Goal: Transaction & Acquisition: Book appointment/travel/reservation

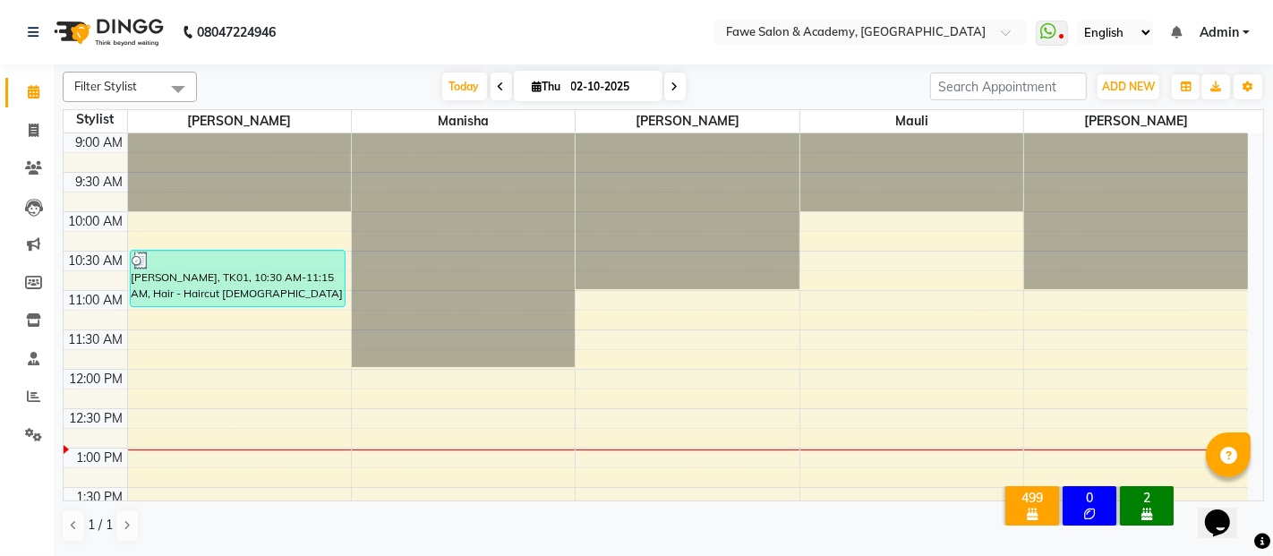
click at [672, 82] on icon at bounding box center [675, 86] width 7 height 11
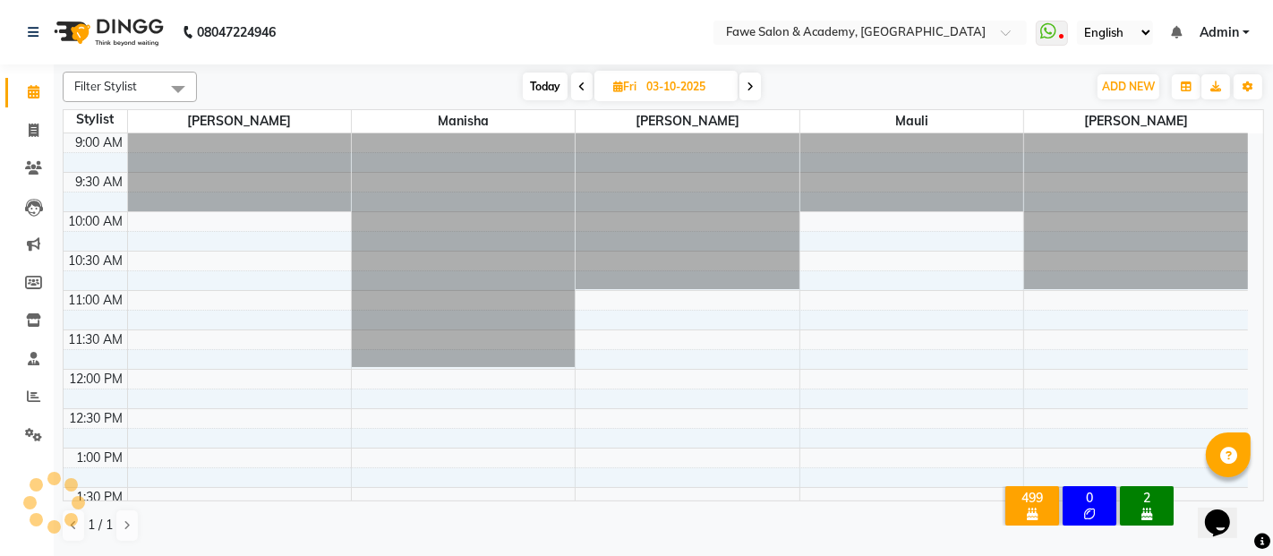
scroll to position [312, 0]
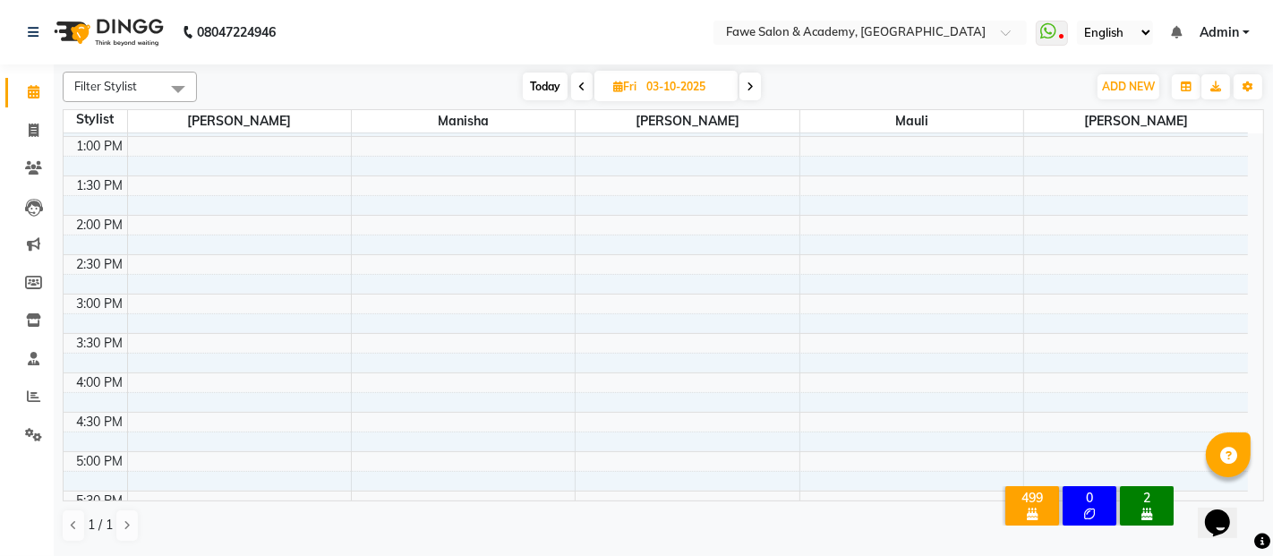
click at [751, 82] on icon at bounding box center [750, 86] width 7 height 11
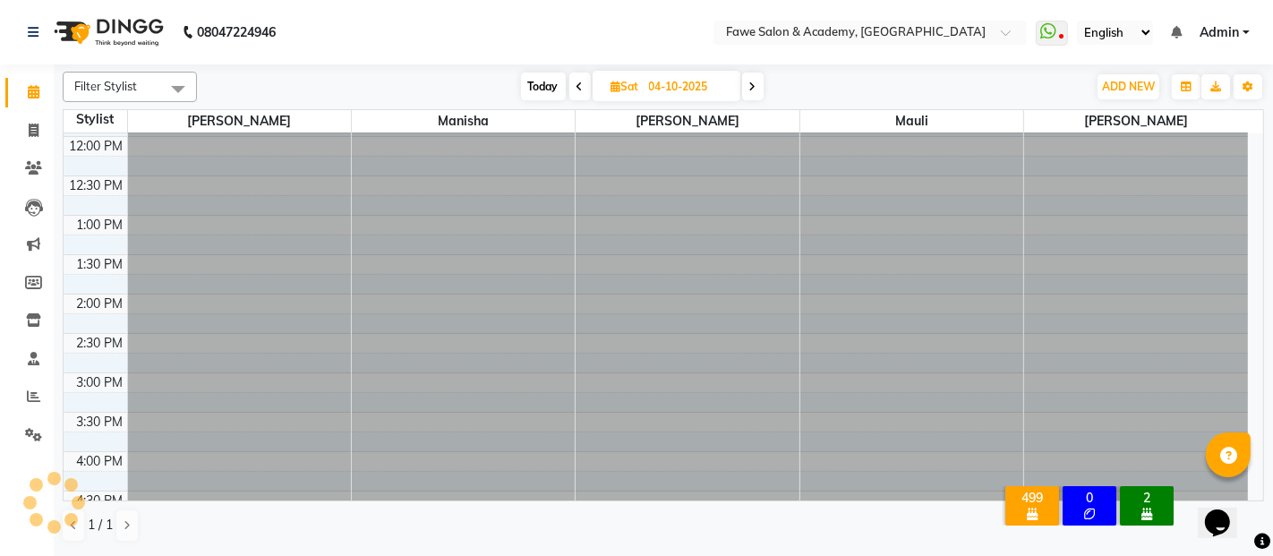
scroll to position [390, 0]
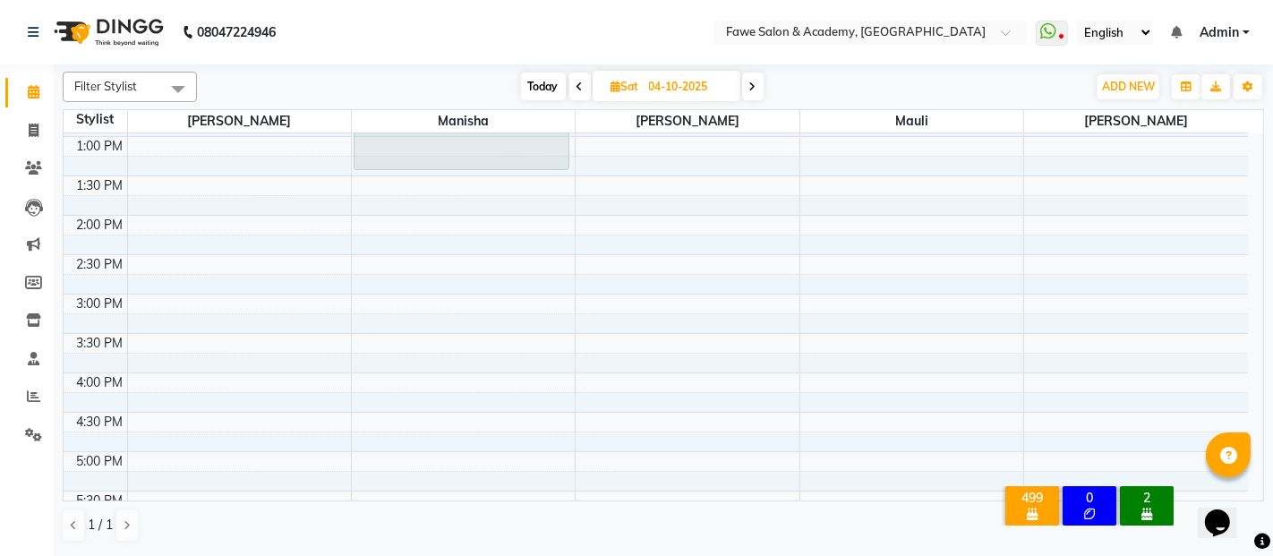
click at [751, 82] on icon at bounding box center [752, 86] width 7 height 11
type input "05-10-2025"
click at [614, 170] on div "8:00 AM 8:30 AM 9:00 AM 9:30 AM 10:00 AM 10:30 AM 11:00 AM 11:30 AM 12:00 PM 12…" at bounding box center [656, 333] width 1185 height 1181
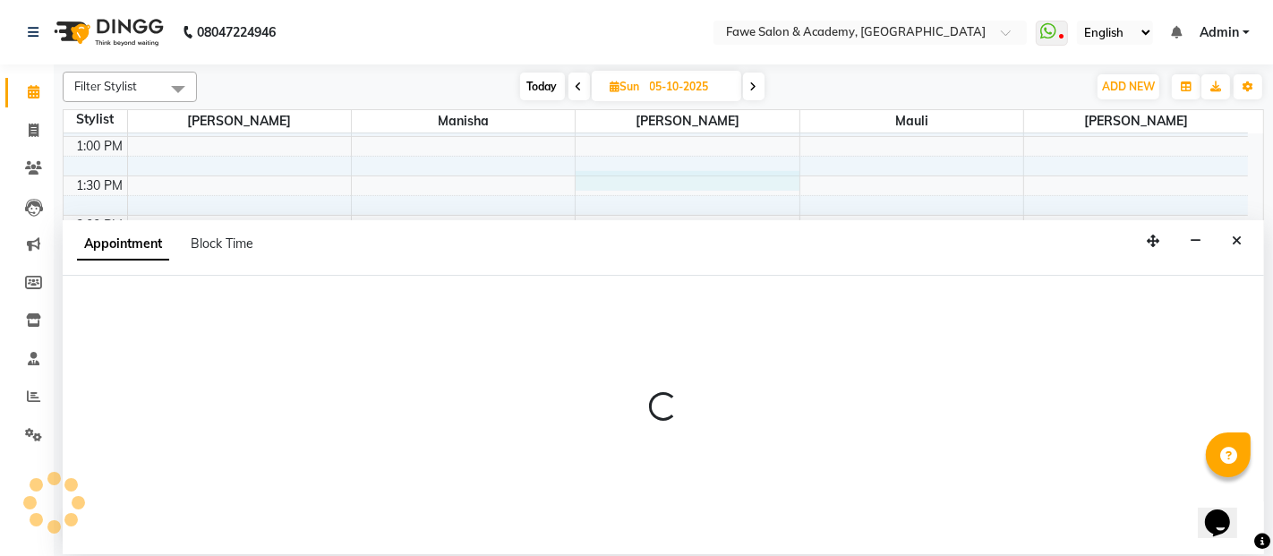
select select "14303"
select select "810"
select select "tentative"
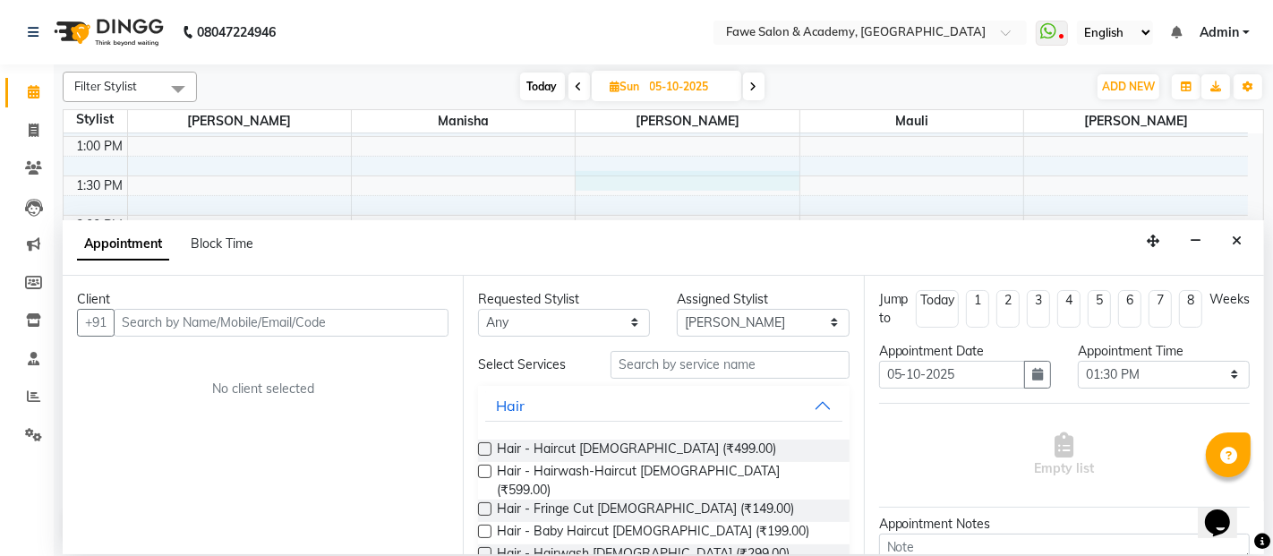
click at [139, 327] on input "text" at bounding box center [281, 323] width 335 height 28
type input "8369259595"
click at [415, 318] on span "Add Client" at bounding box center [411, 322] width 60 height 16
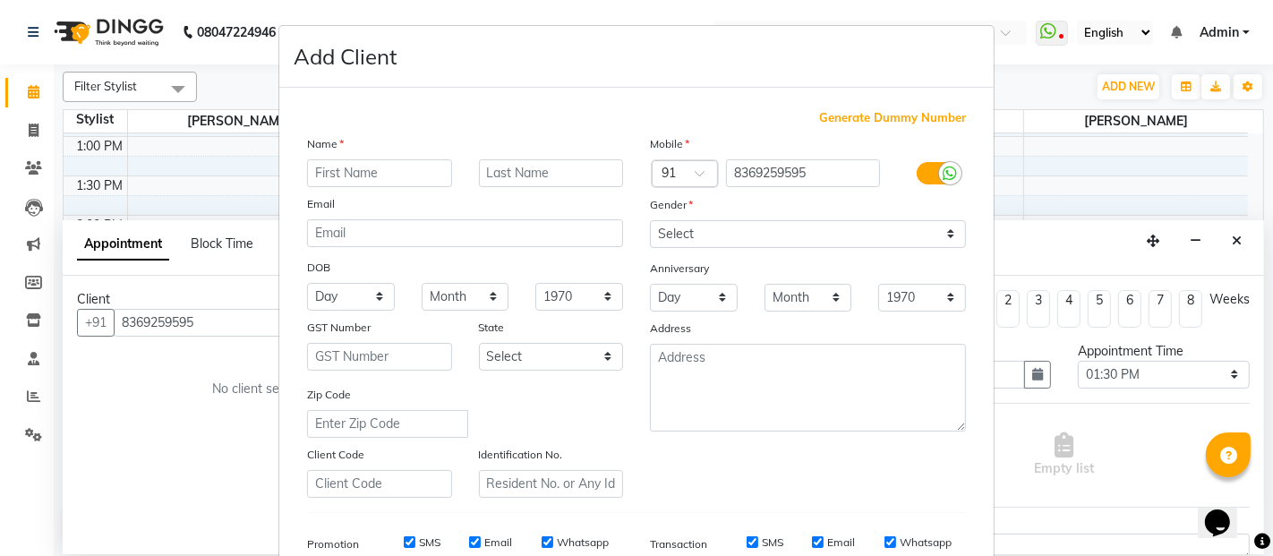
click at [329, 172] on input "text" at bounding box center [379, 173] width 145 height 28
type input "priyanka"
click at [501, 175] on input "text" at bounding box center [551, 173] width 145 height 28
type input "torne"
click at [944, 228] on select "Select [DEMOGRAPHIC_DATA] [DEMOGRAPHIC_DATA] Other Prefer Not To Say" at bounding box center [808, 234] width 316 height 28
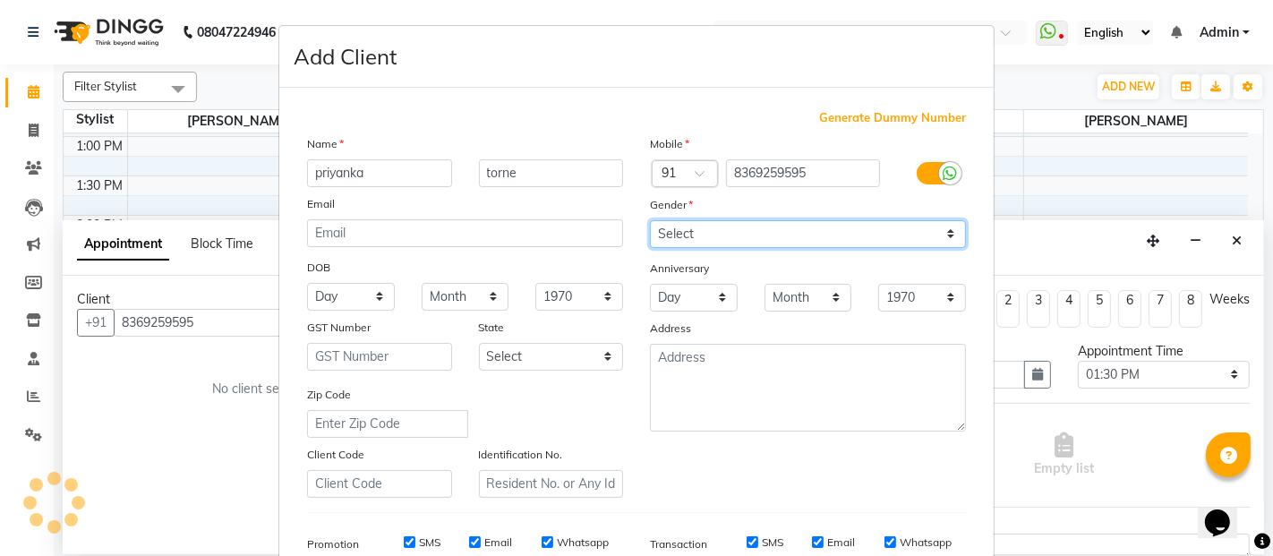
select select "[DEMOGRAPHIC_DATA]"
click at [650, 220] on select "Select [DEMOGRAPHIC_DATA] [DEMOGRAPHIC_DATA] Other Prefer Not To Say" at bounding box center [808, 234] width 316 height 28
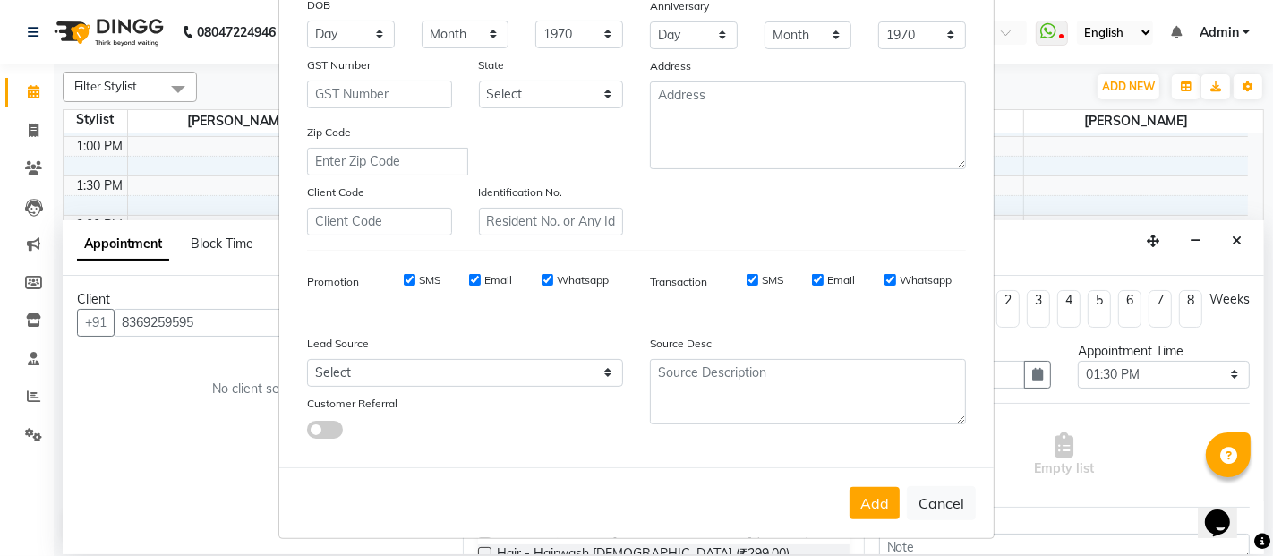
scroll to position [269, 0]
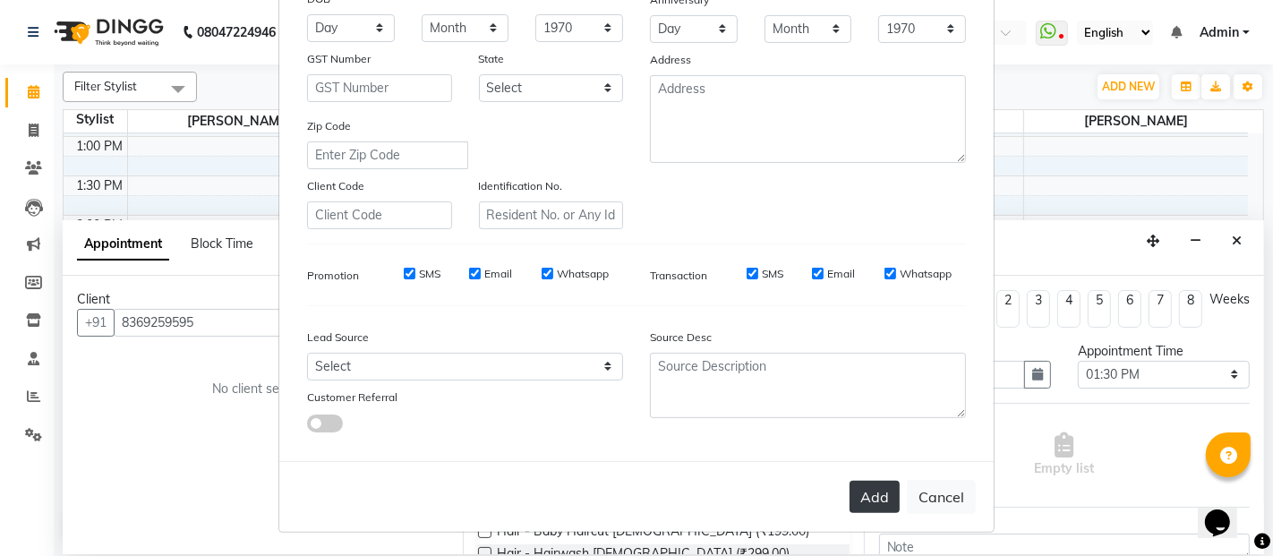
click at [861, 497] on button "Add" at bounding box center [875, 497] width 50 height 32
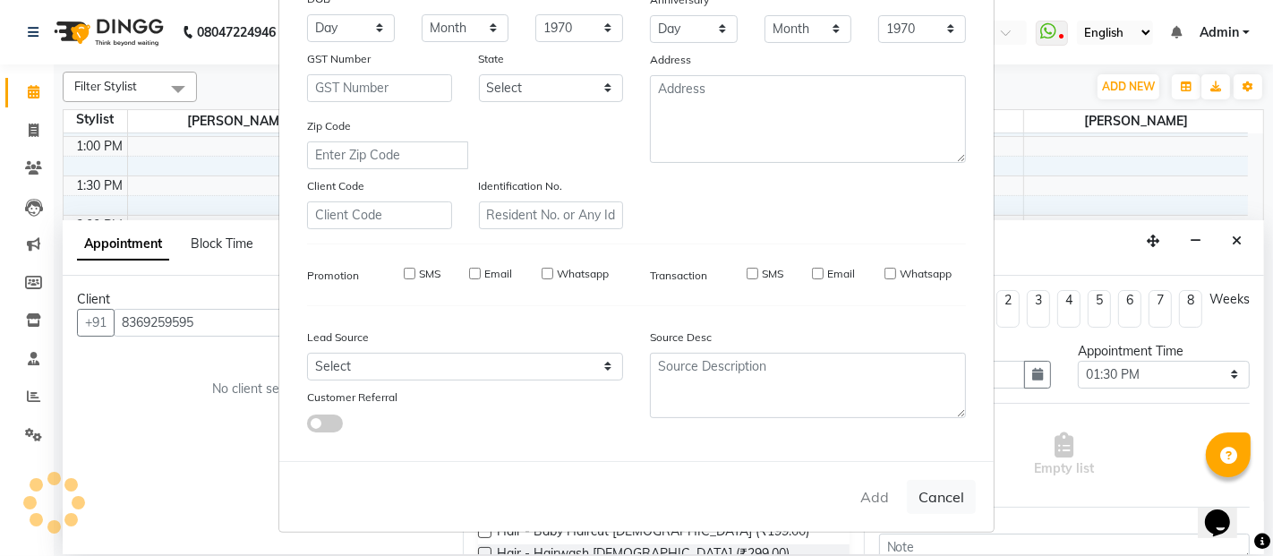
select select
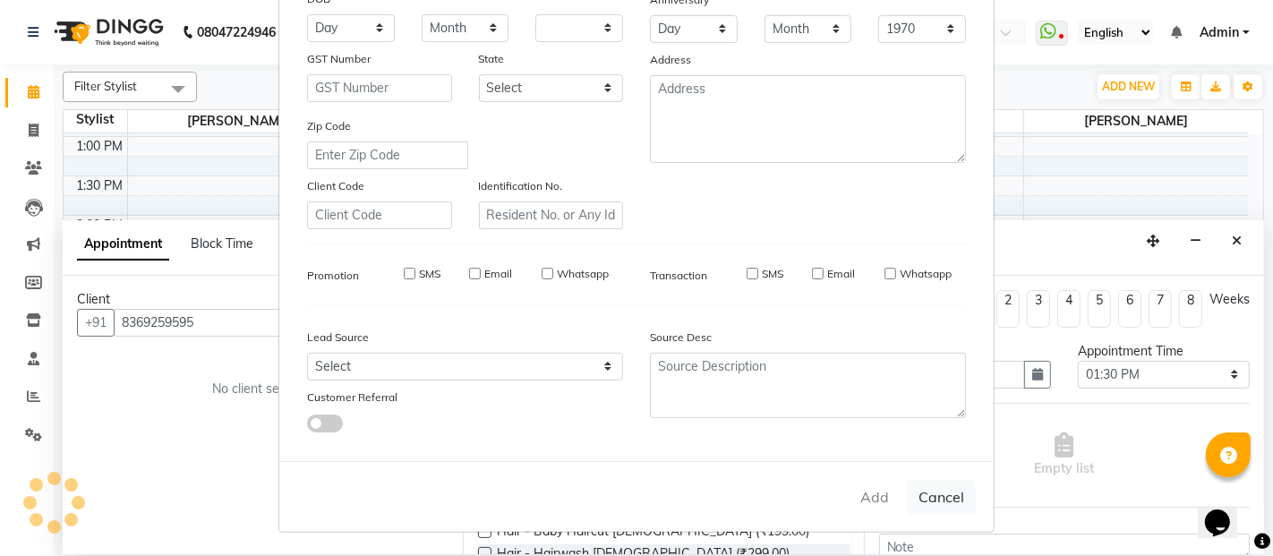
select select
checkbox input "false"
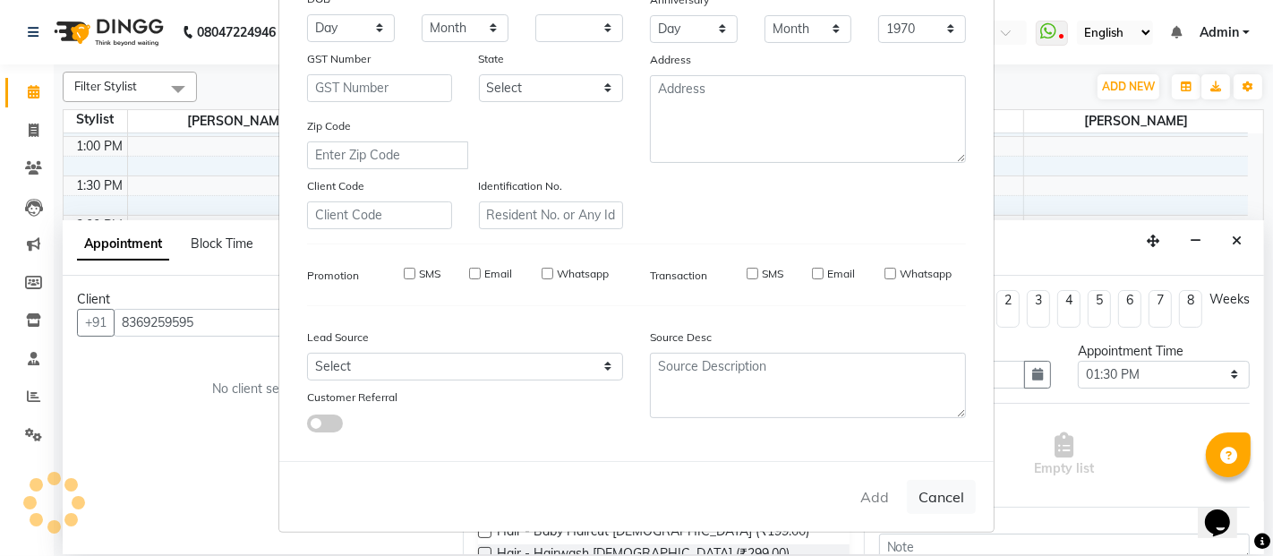
checkbox input "false"
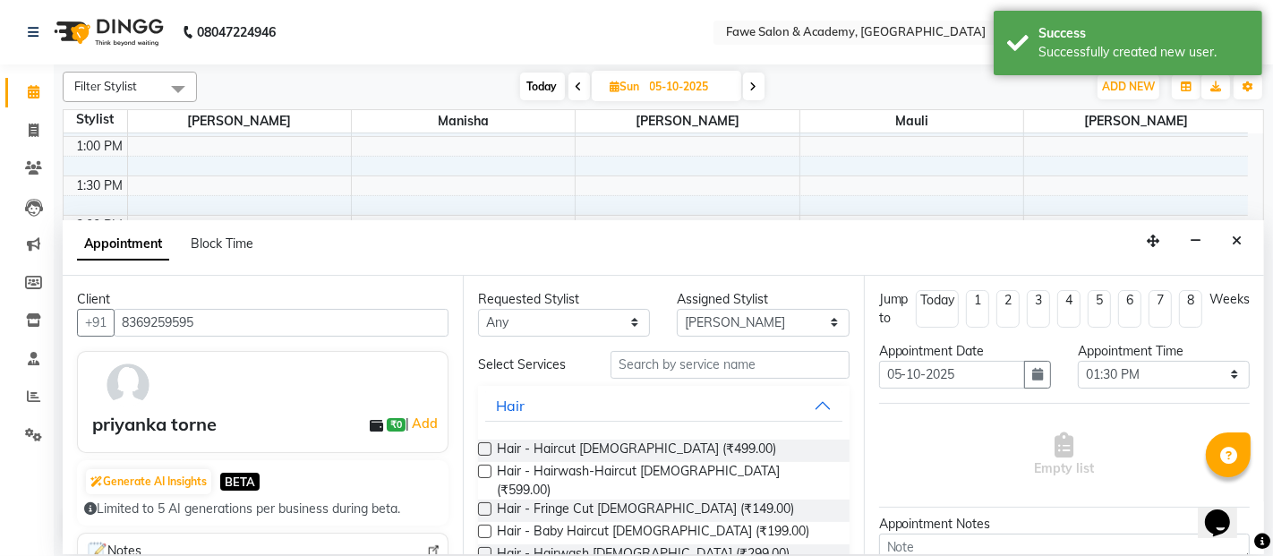
scroll to position [174, 0]
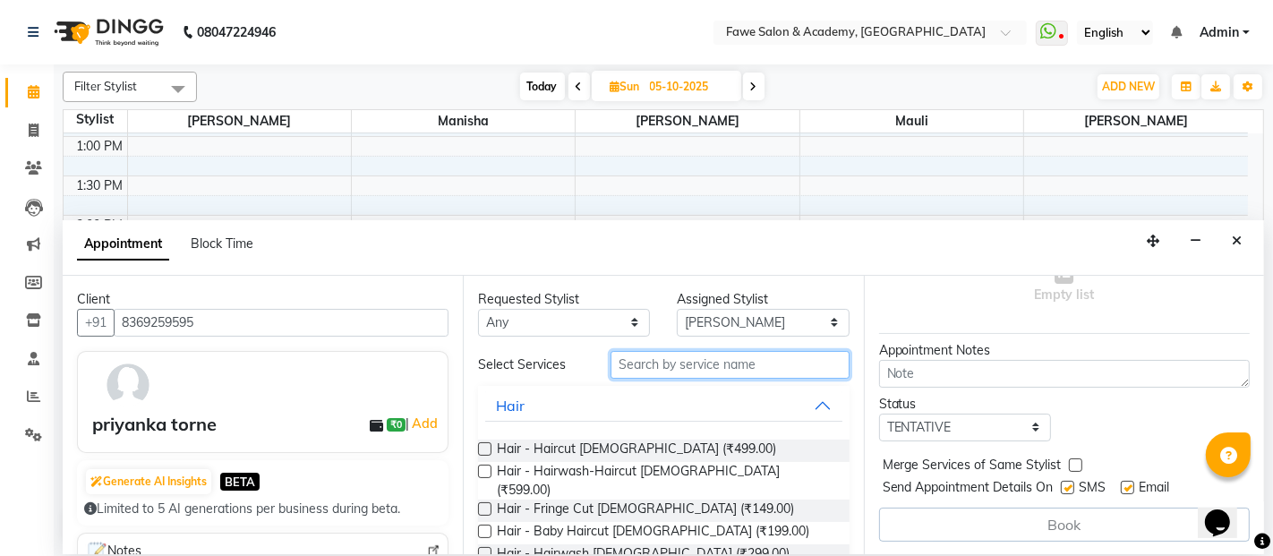
click at [641, 359] on input "text" at bounding box center [730, 365] width 238 height 28
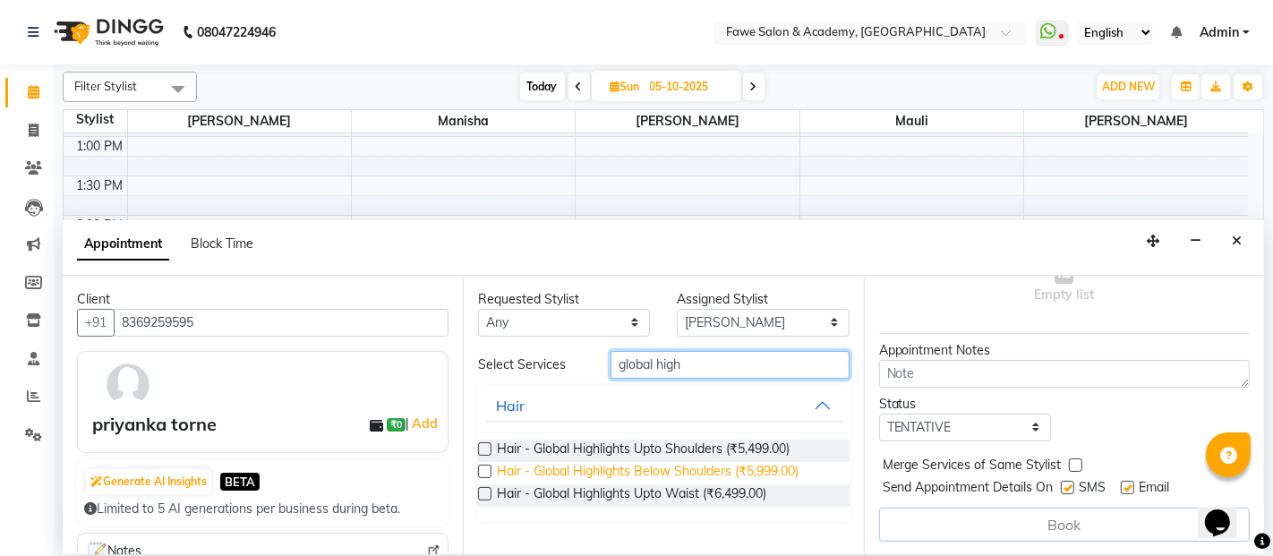
type input "global high"
click at [640, 468] on span "Hair - Global Highlights Below Shoulders (₹5,999.00)" at bounding box center [648, 473] width 302 height 22
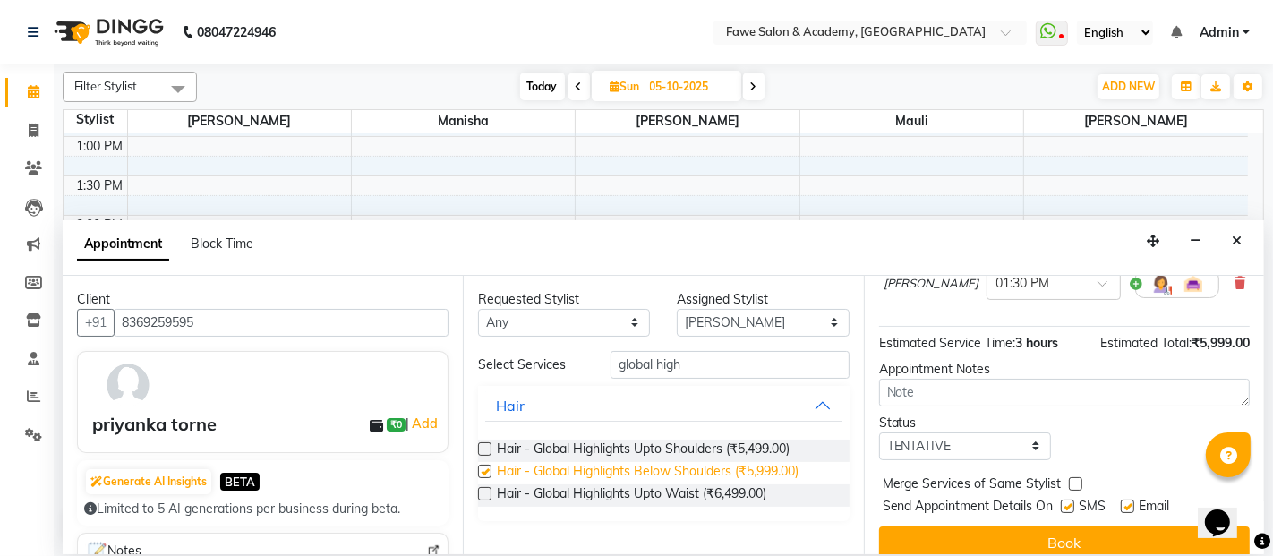
checkbox input "false"
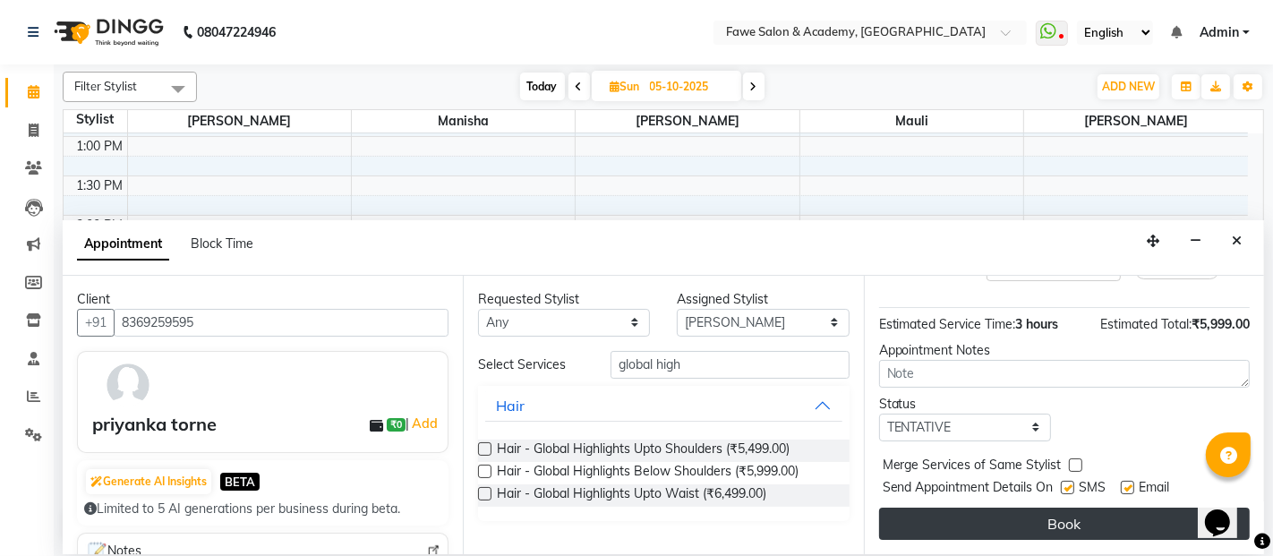
click at [1094, 515] on button "Book" at bounding box center [1064, 524] width 371 height 32
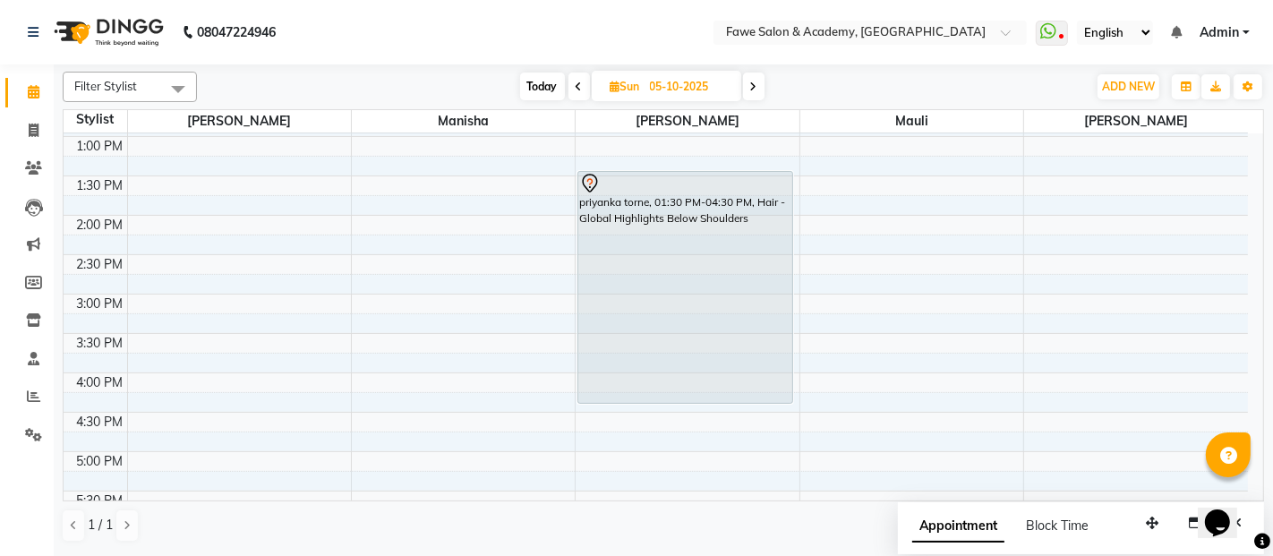
click at [535, 81] on span "Today" at bounding box center [542, 87] width 45 height 28
type input "02-10-2025"
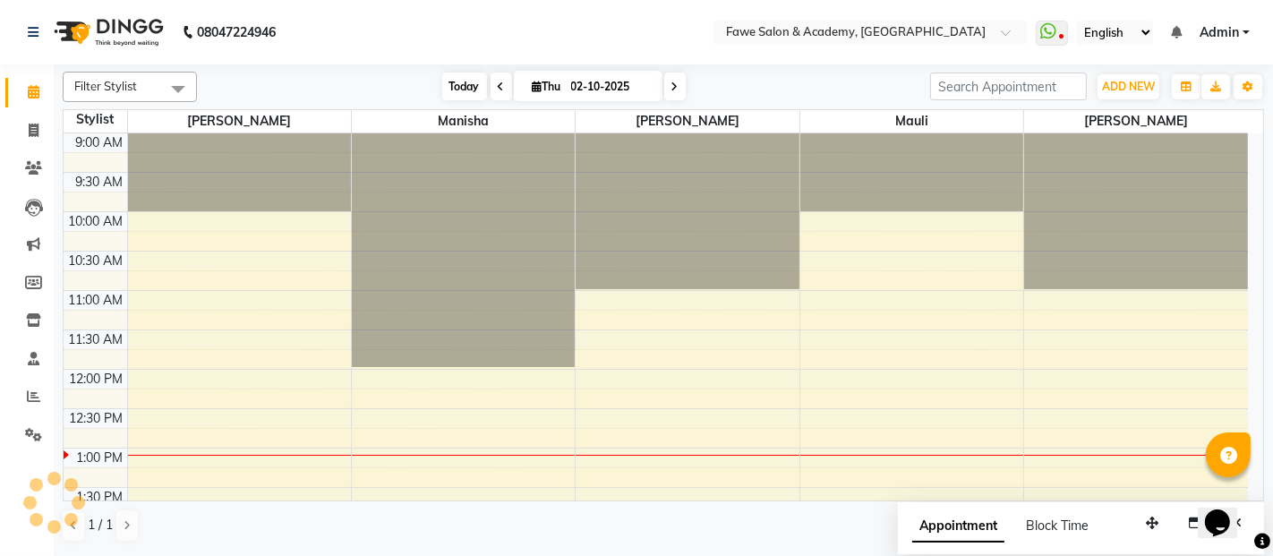
scroll to position [312, 0]
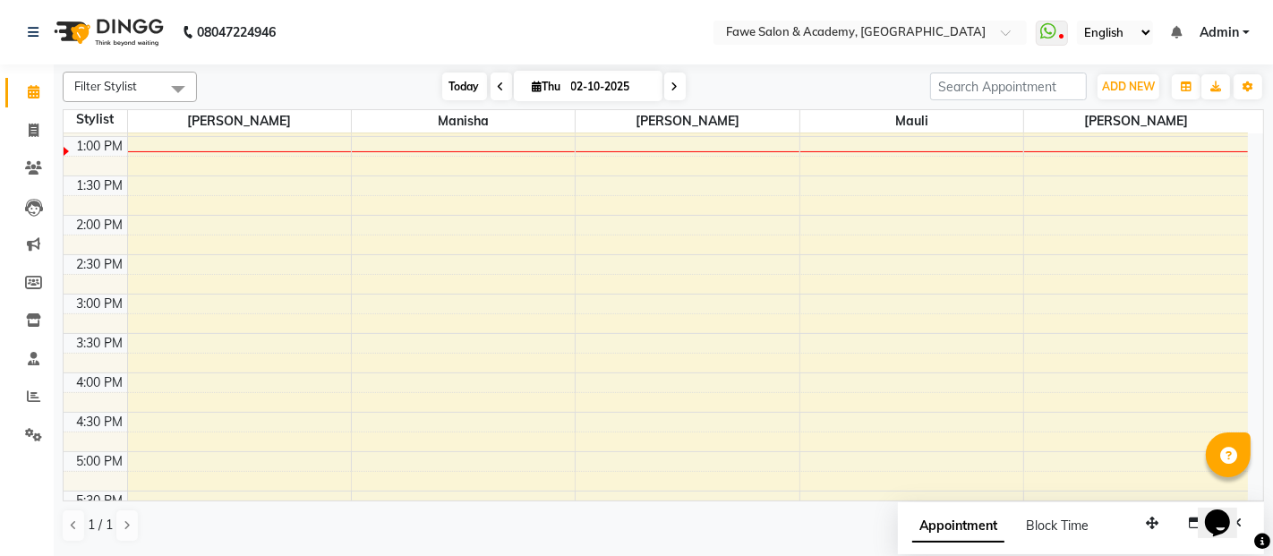
click at [466, 73] on span "Today" at bounding box center [464, 87] width 45 height 28
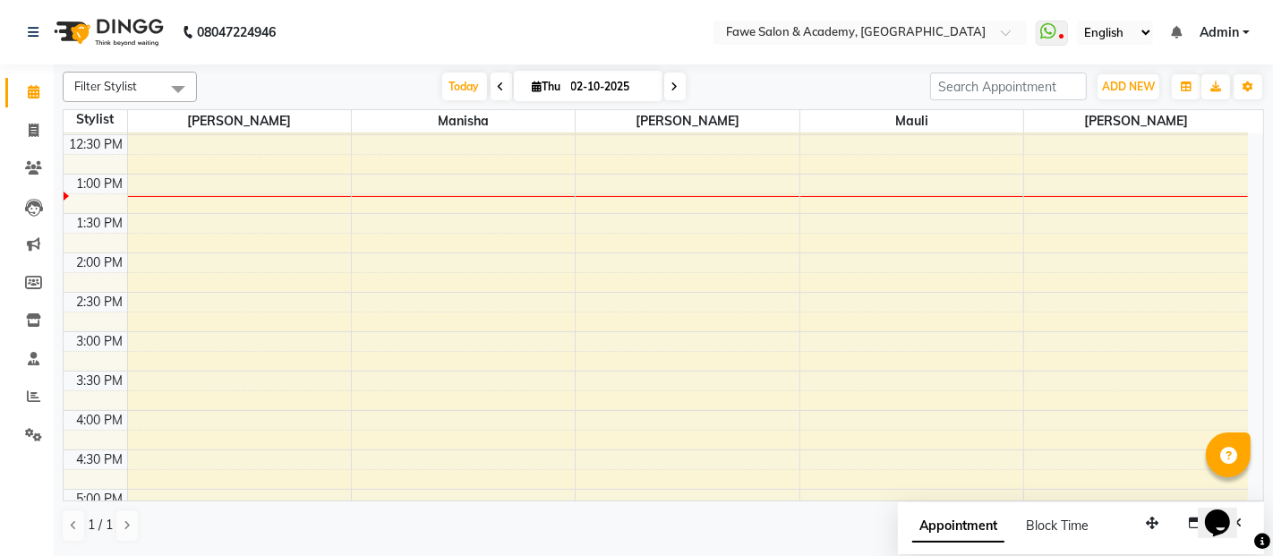
scroll to position [241, 0]
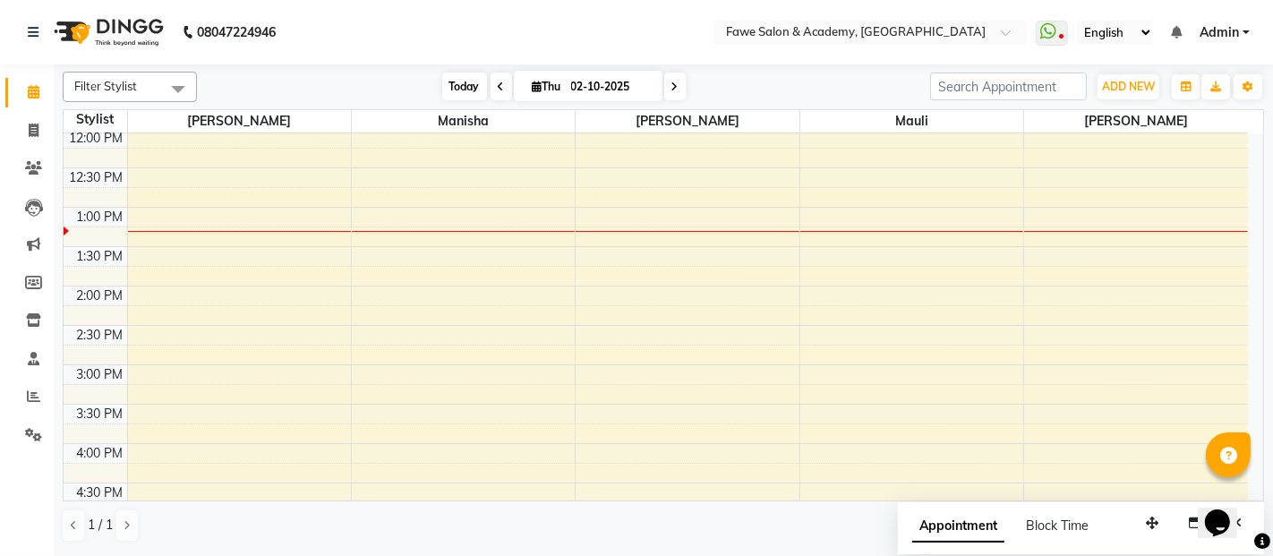
click at [452, 86] on span "Today" at bounding box center [464, 87] width 45 height 28
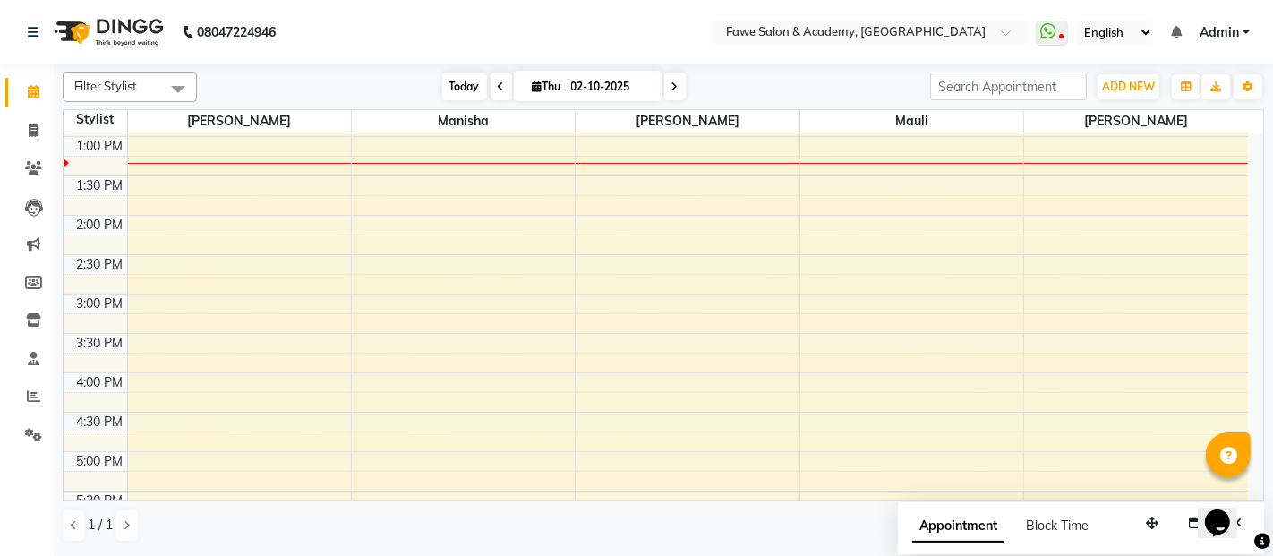
click at [448, 93] on span "Today" at bounding box center [464, 87] width 45 height 28
click at [818, 199] on div "9:00 AM 9:30 AM 10:00 AM 10:30 AM 11:00 AM 11:30 AM 12:00 PM 12:30 PM 1:00 PM 1…" at bounding box center [656, 373] width 1185 height 1102
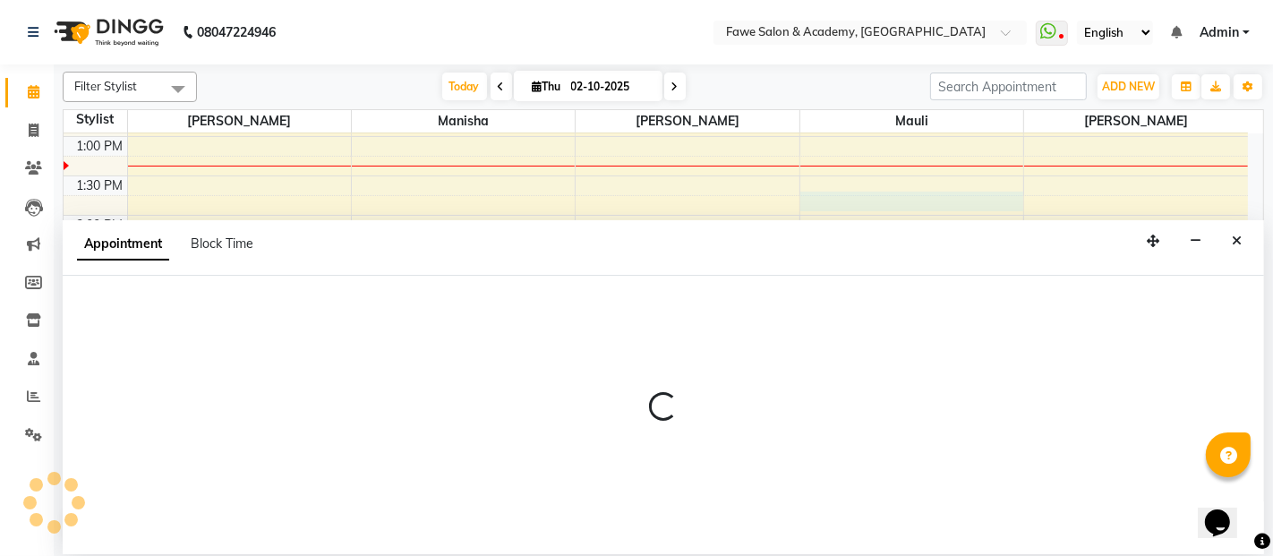
select select "14305"
select select "825"
select select "tentative"
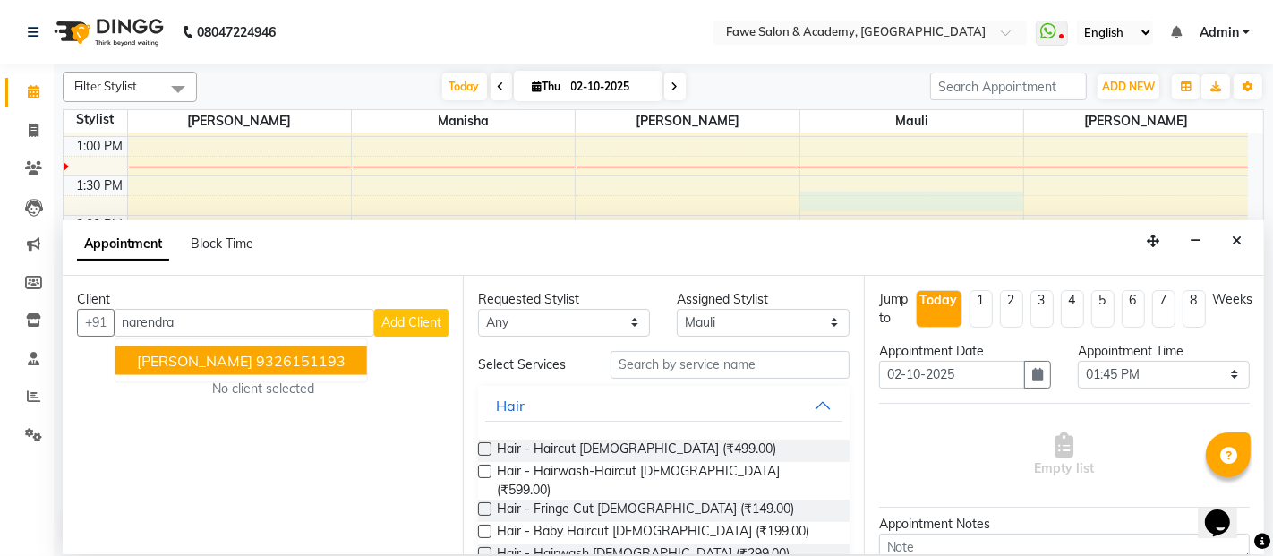
click at [306, 354] on ngb-highlight "9326151193" at bounding box center [301, 361] width 90 height 18
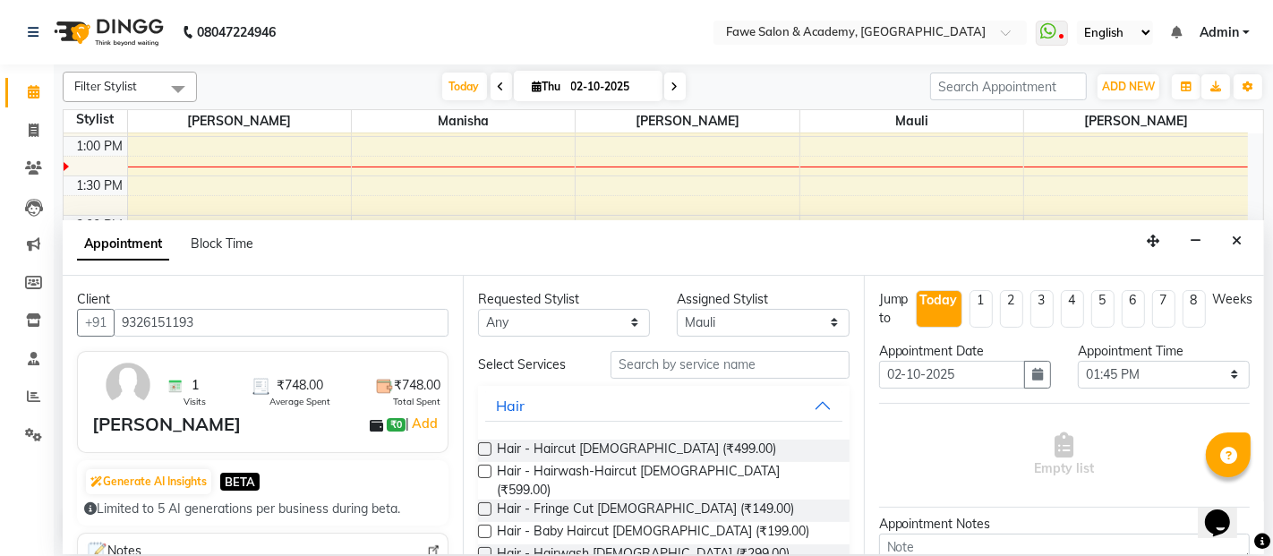
type input "9326151193"
click at [757, 366] on input "text" at bounding box center [730, 365] width 238 height 28
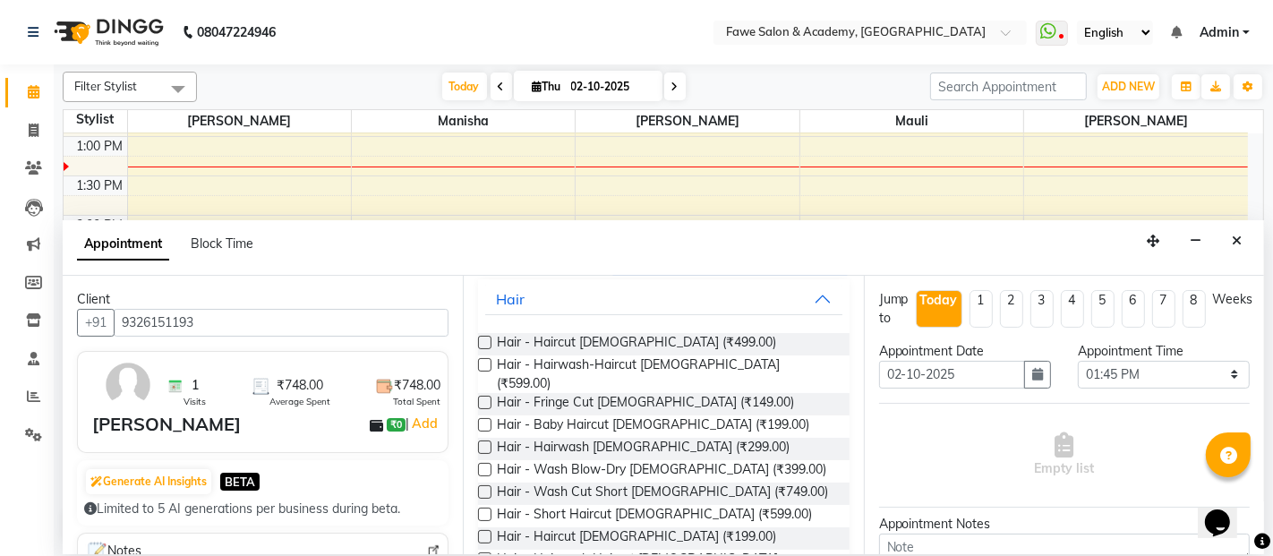
scroll to position [116, 0]
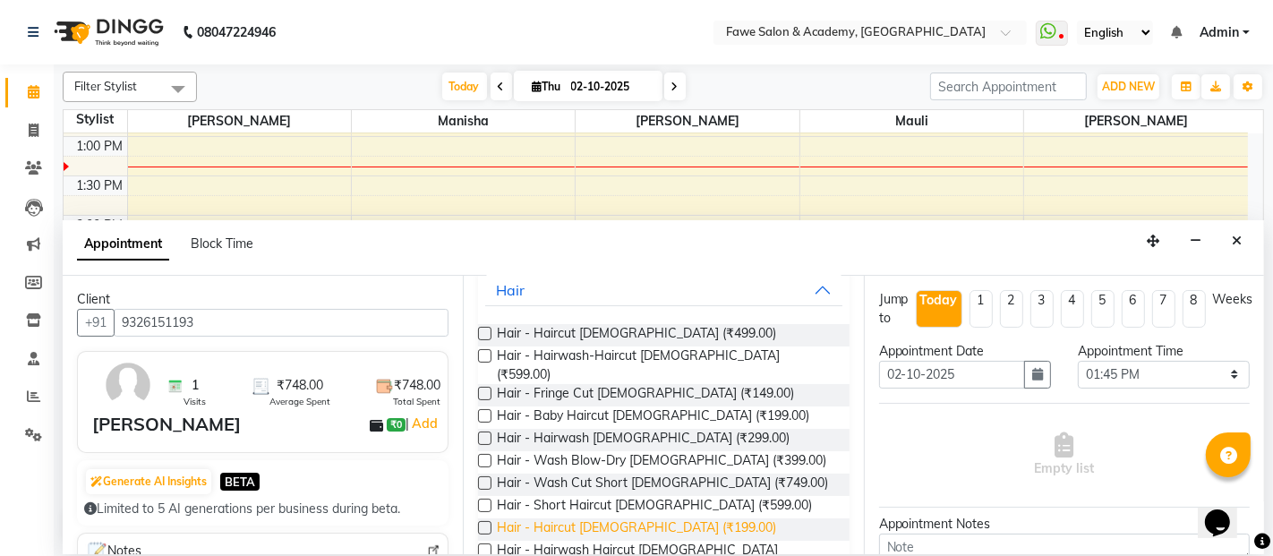
type input "[DEMOGRAPHIC_DATA]"
click at [609, 518] on span "Hair - Haircut [DEMOGRAPHIC_DATA] (₹199.00)" at bounding box center [636, 529] width 279 height 22
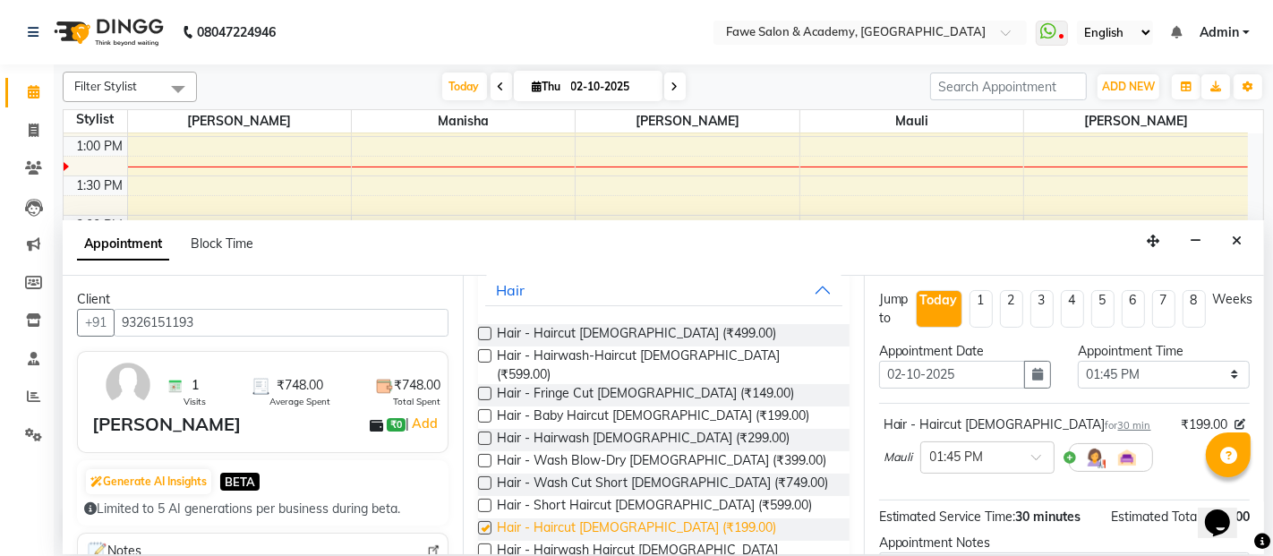
checkbox input "false"
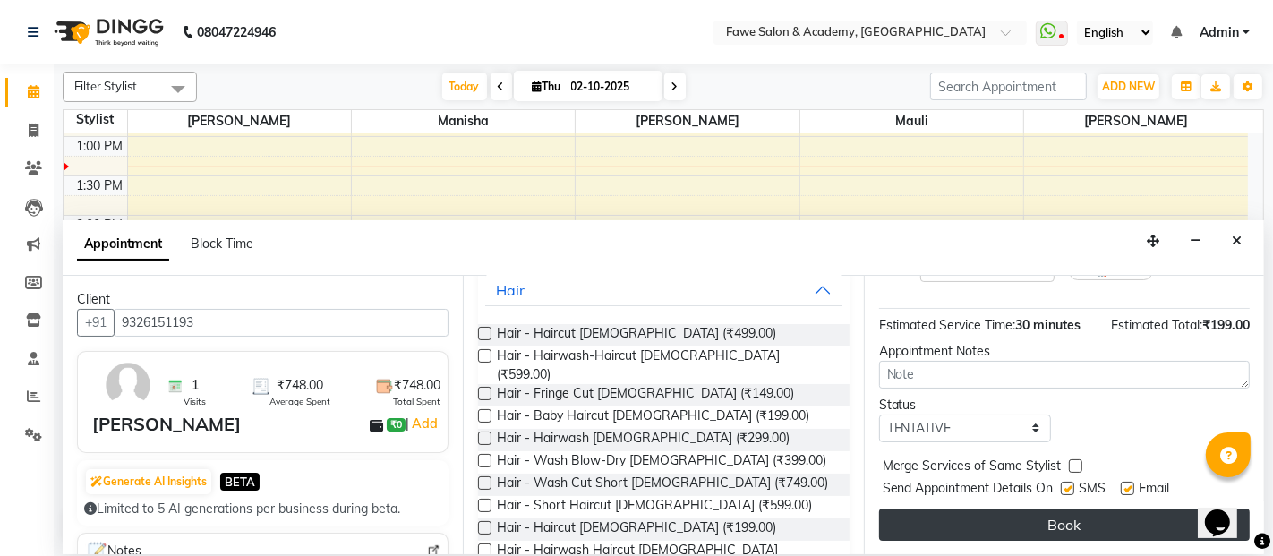
click at [1025, 530] on button "Book" at bounding box center [1064, 525] width 371 height 32
